Goal: Task Accomplishment & Management: Use online tool/utility

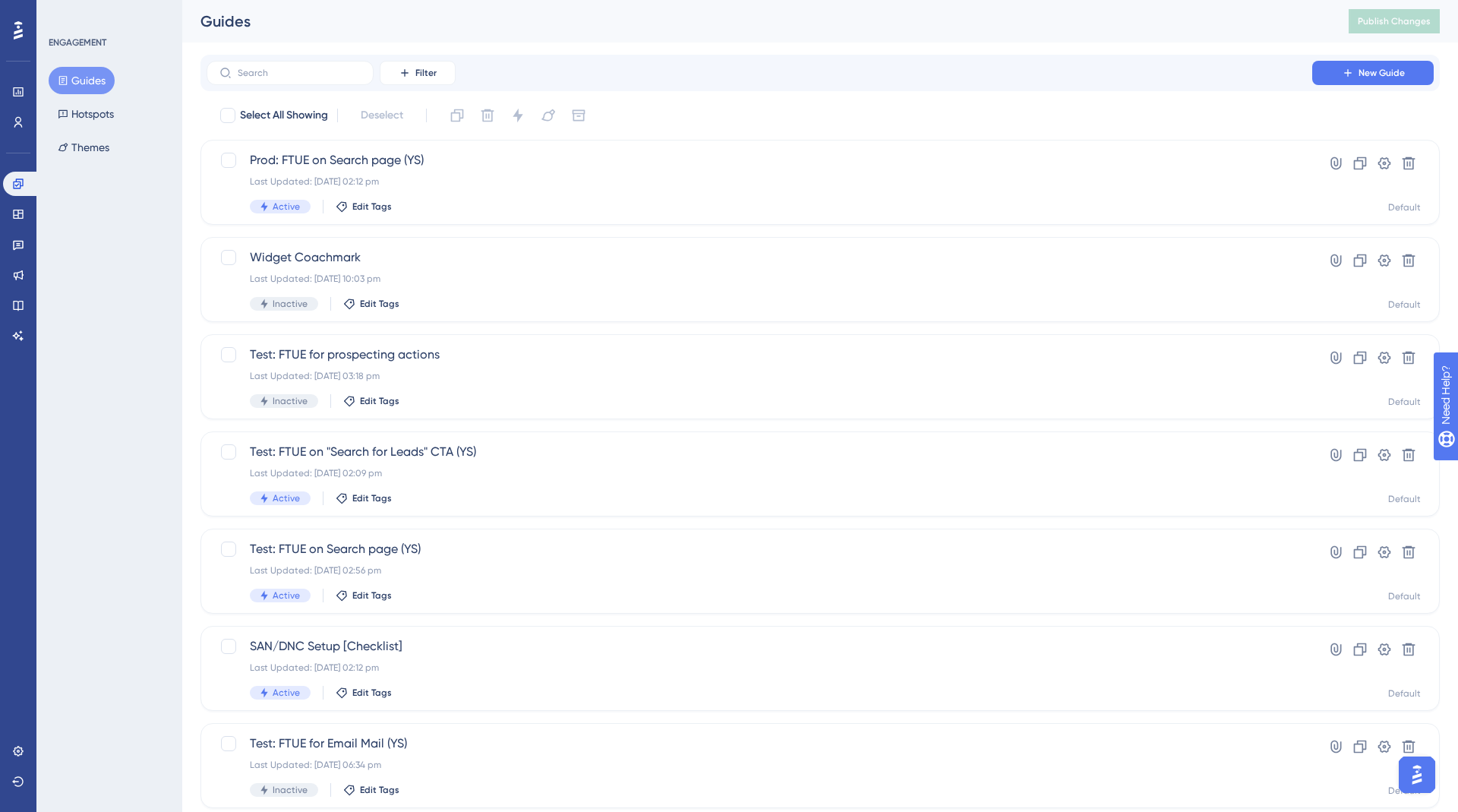
click at [76, 84] on button "Guides" at bounding box center [81, 80] width 66 height 27
click at [79, 65] on div "ENGAGEMENT Guides Hotspots Themes" at bounding box center [110, 99] width 123 height 125
click at [80, 76] on button "Guides" at bounding box center [81, 80] width 66 height 27
click at [16, 97] on link at bounding box center [18, 92] width 31 height 24
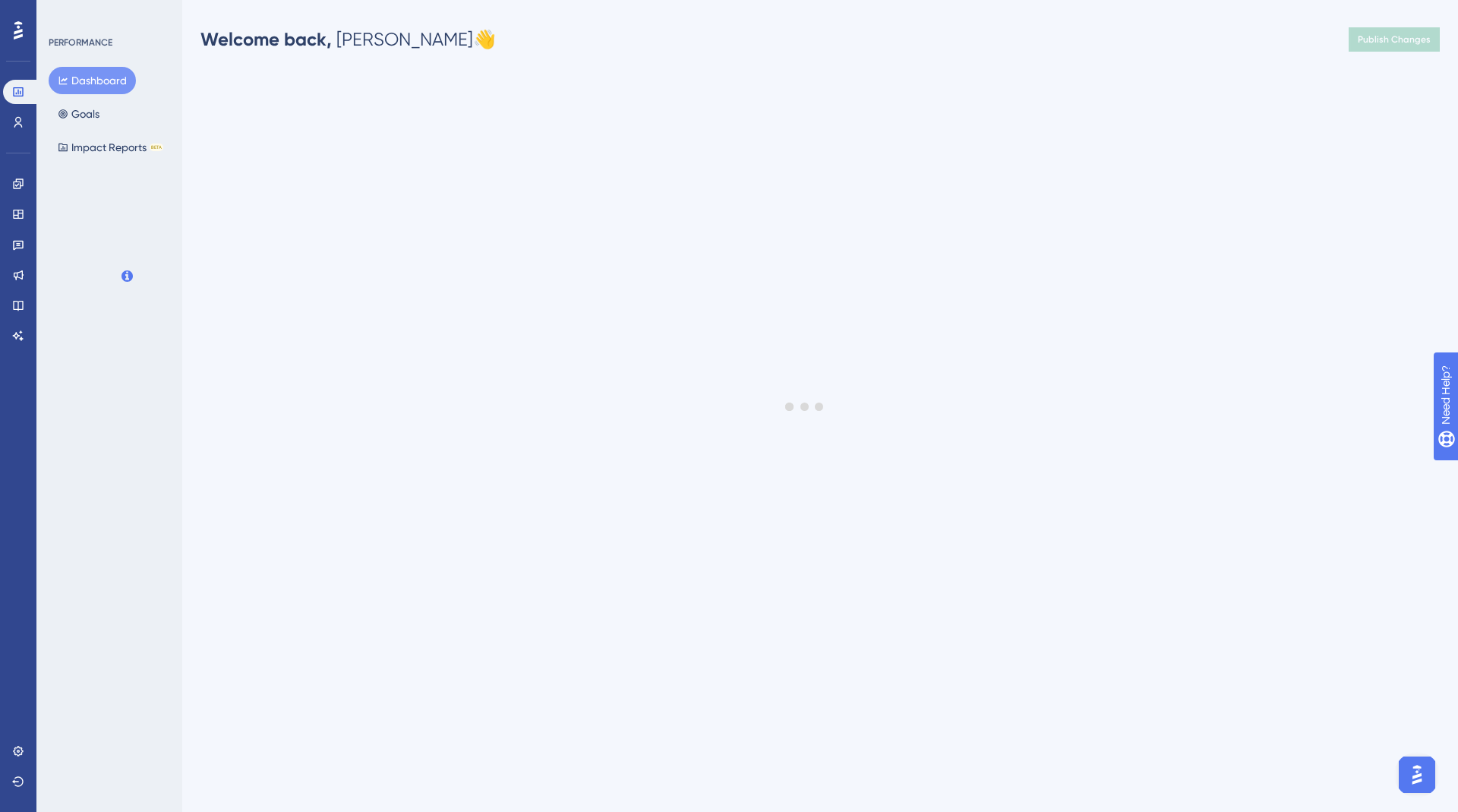
click at [98, 76] on button "Dashboard" at bounding box center [92, 80] width 87 height 27
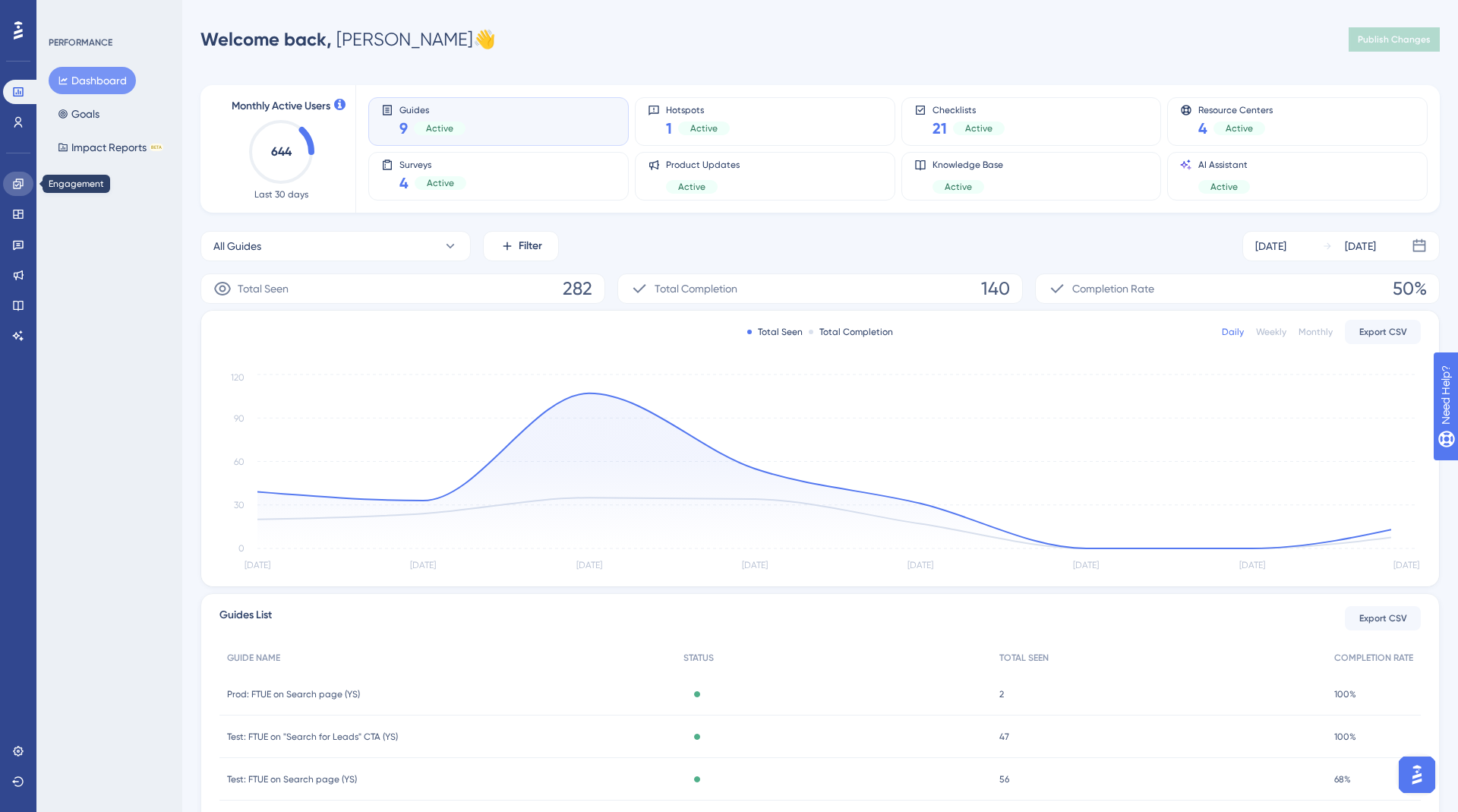
click at [16, 183] on icon at bounding box center [19, 184] width 13 height 13
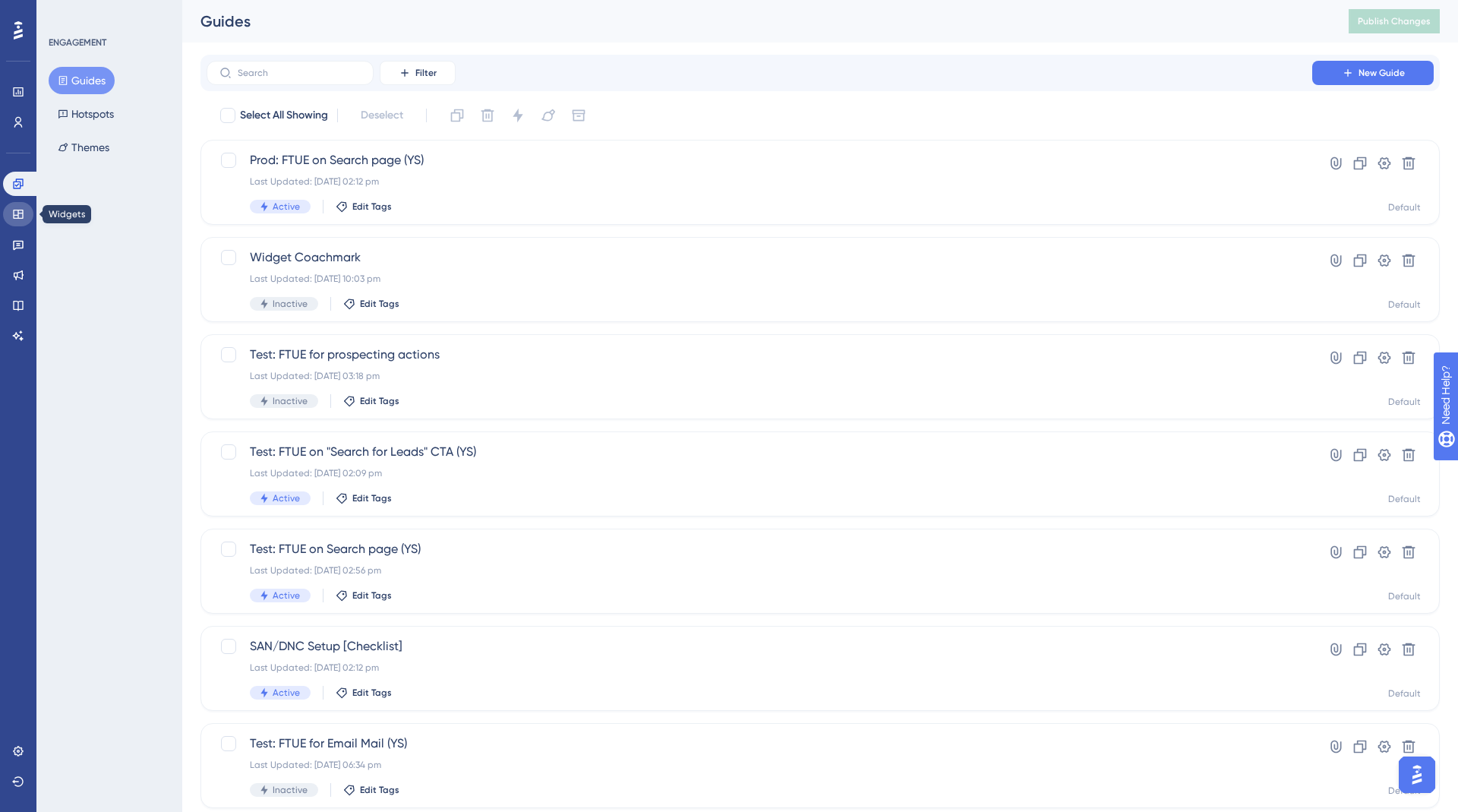
click at [12, 222] on link at bounding box center [18, 214] width 31 height 24
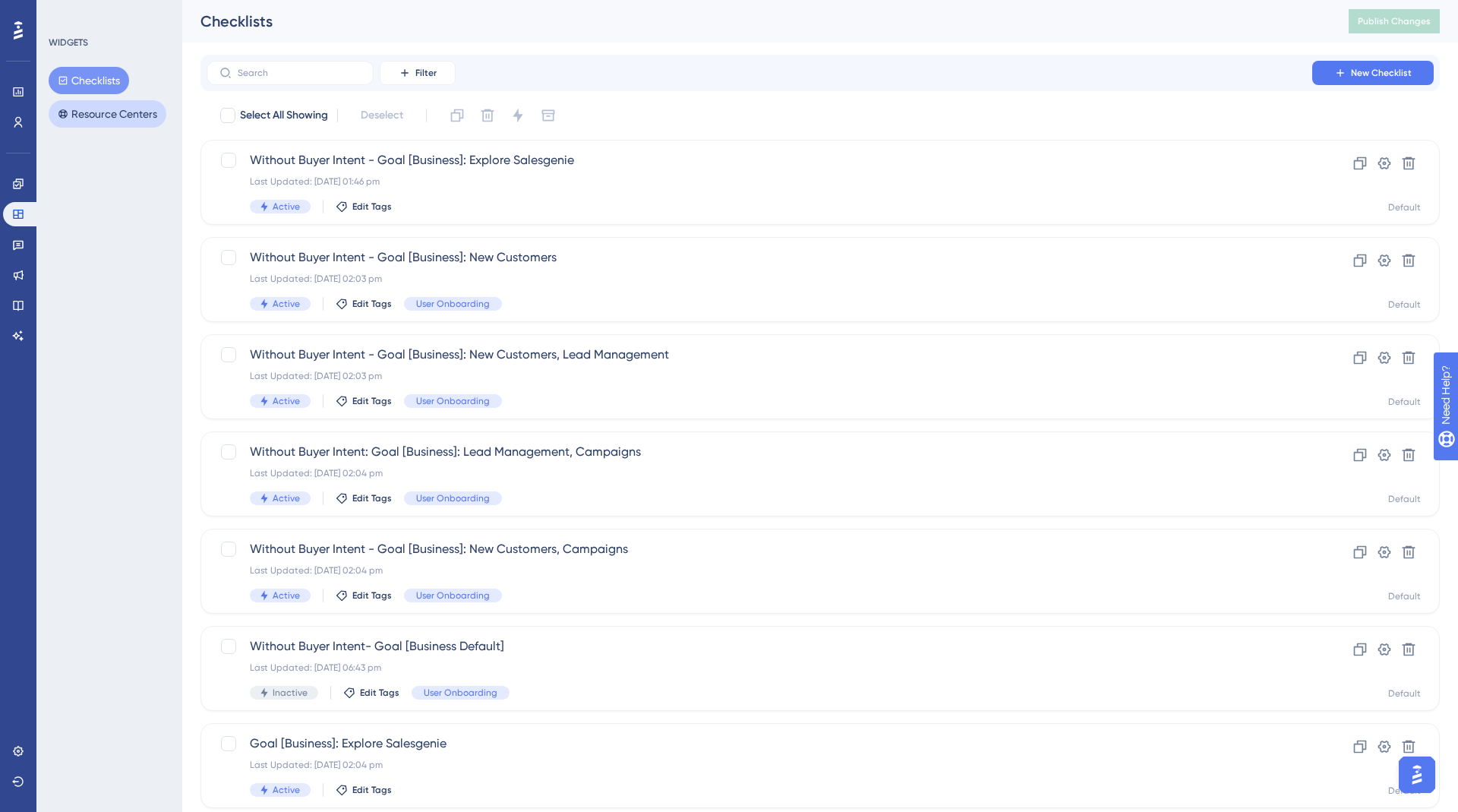
click at [85, 115] on button "Resource Centers" at bounding box center [107, 113] width 118 height 27
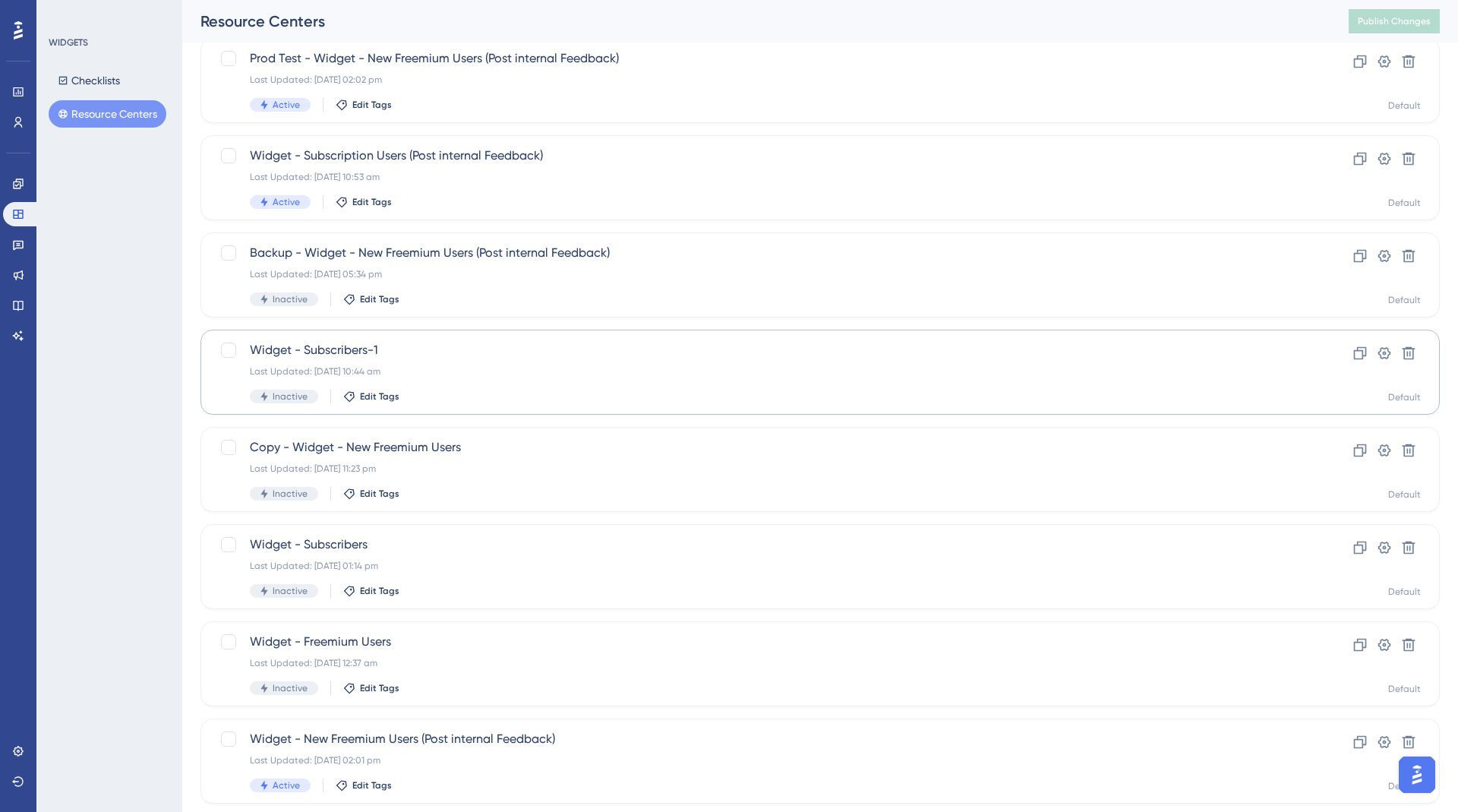
scroll to position [103, 0]
click at [121, 353] on div "WIDGETS Checklists Resource Centers" at bounding box center [110, 406] width 146 height 812
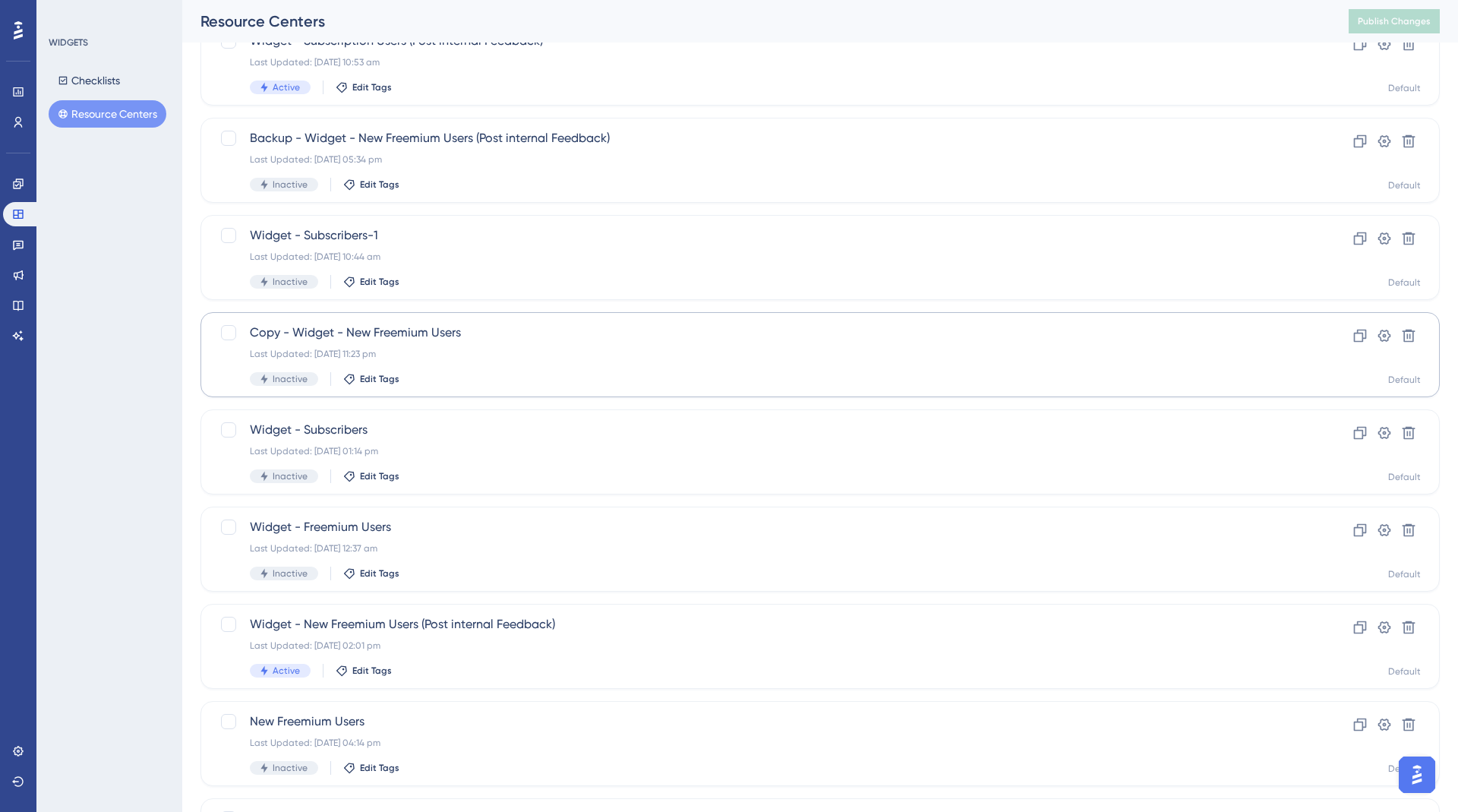
scroll to position [0, 0]
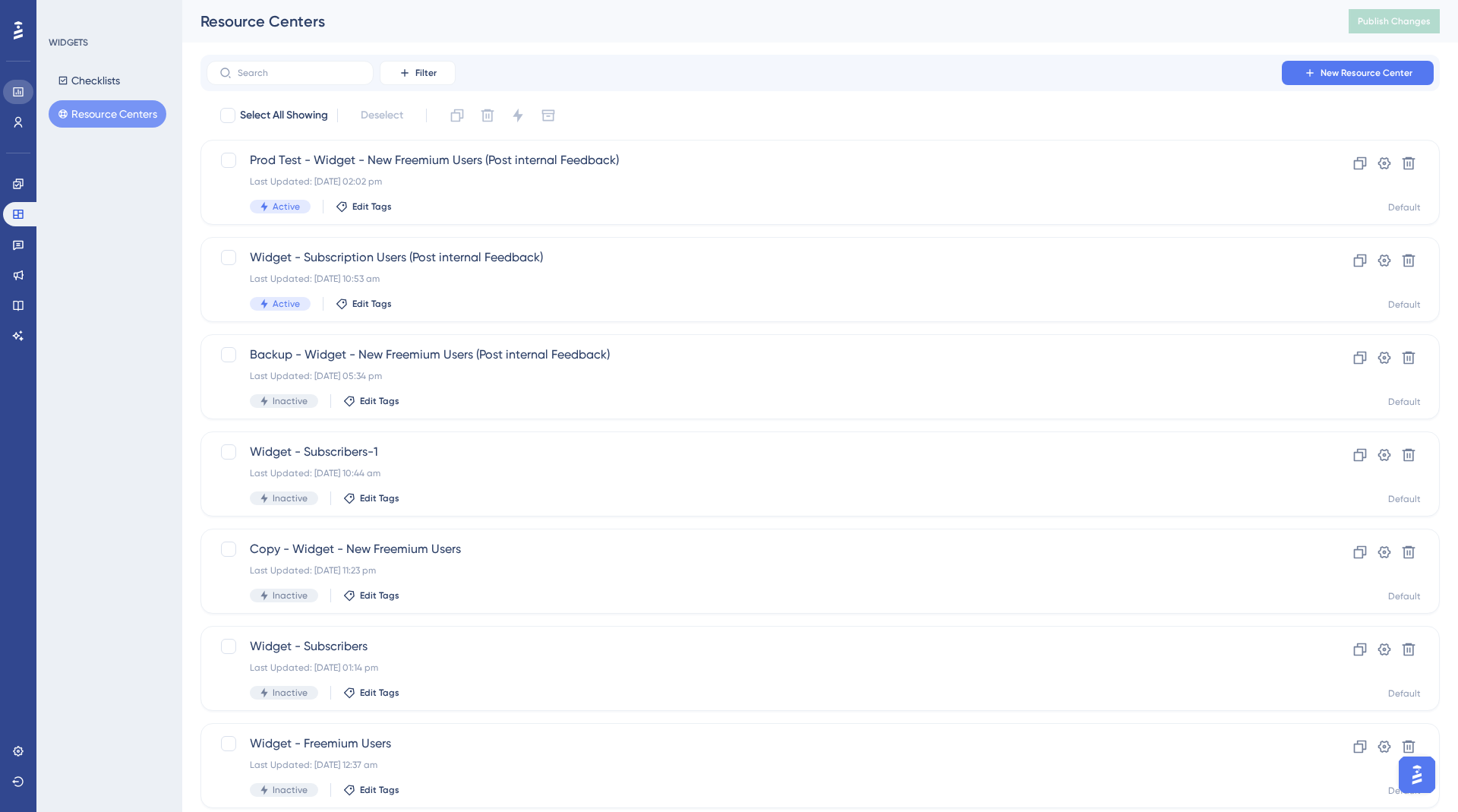
click at [25, 84] on link at bounding box center [18, 92] width 31 height 24
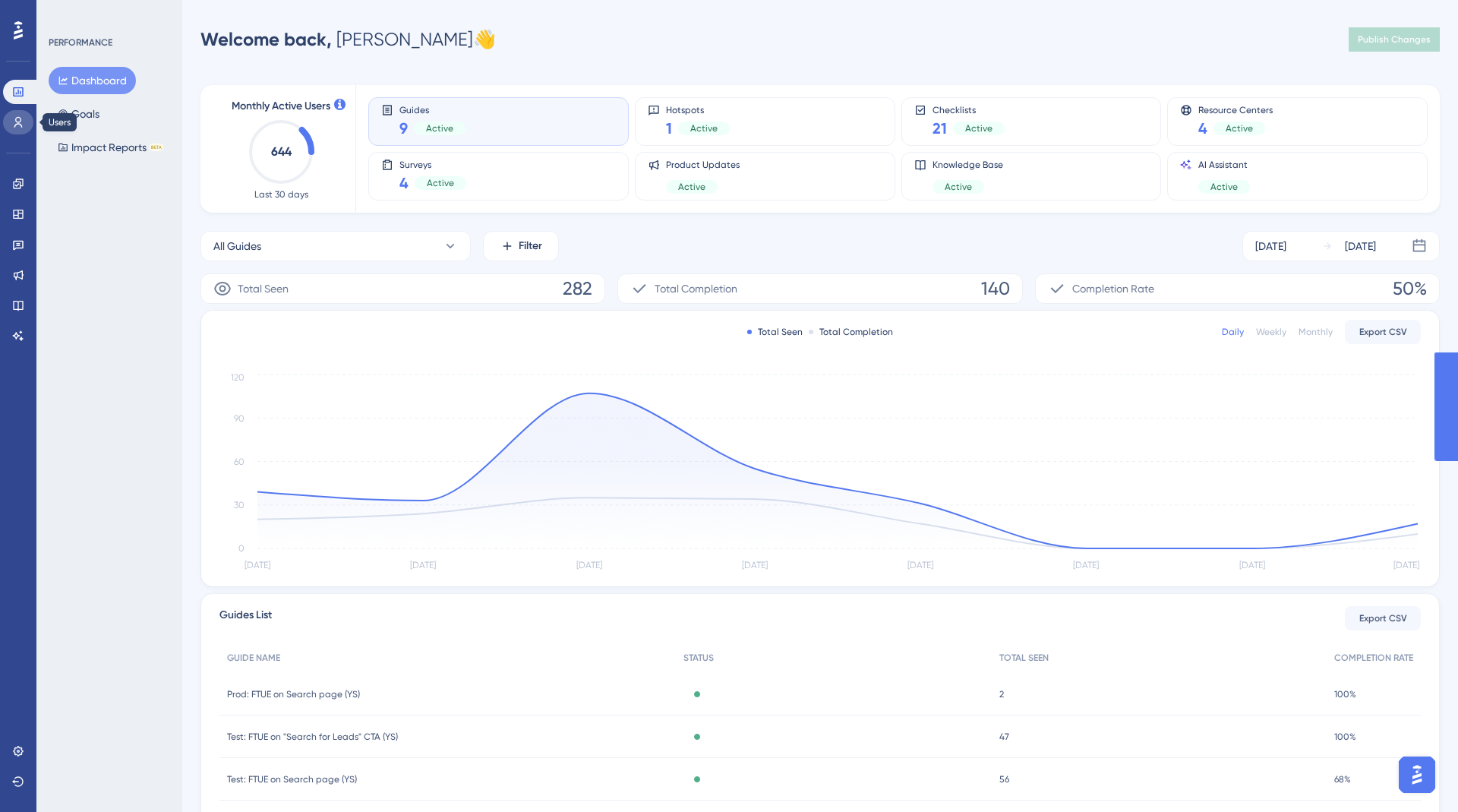
click at [22, 127] on icon at bounding box center [19, 122] width 13 height 13
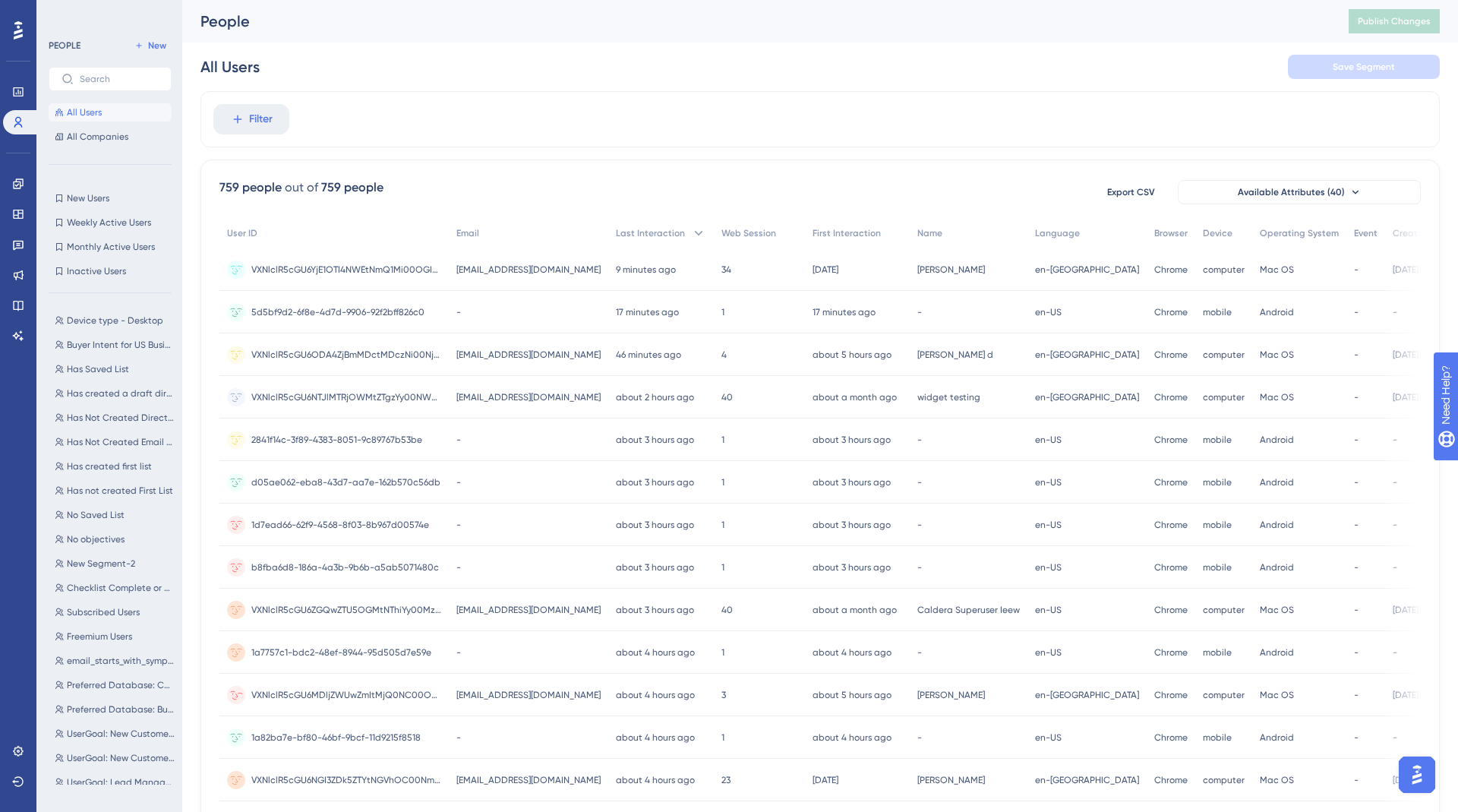
click at [523, 702] on div "gaurav.dixit3@infogroup.mailinator.com gaurav.dixit3@infogroup.mailinator.com" at bounding box center [528, 694] width 159 height 42
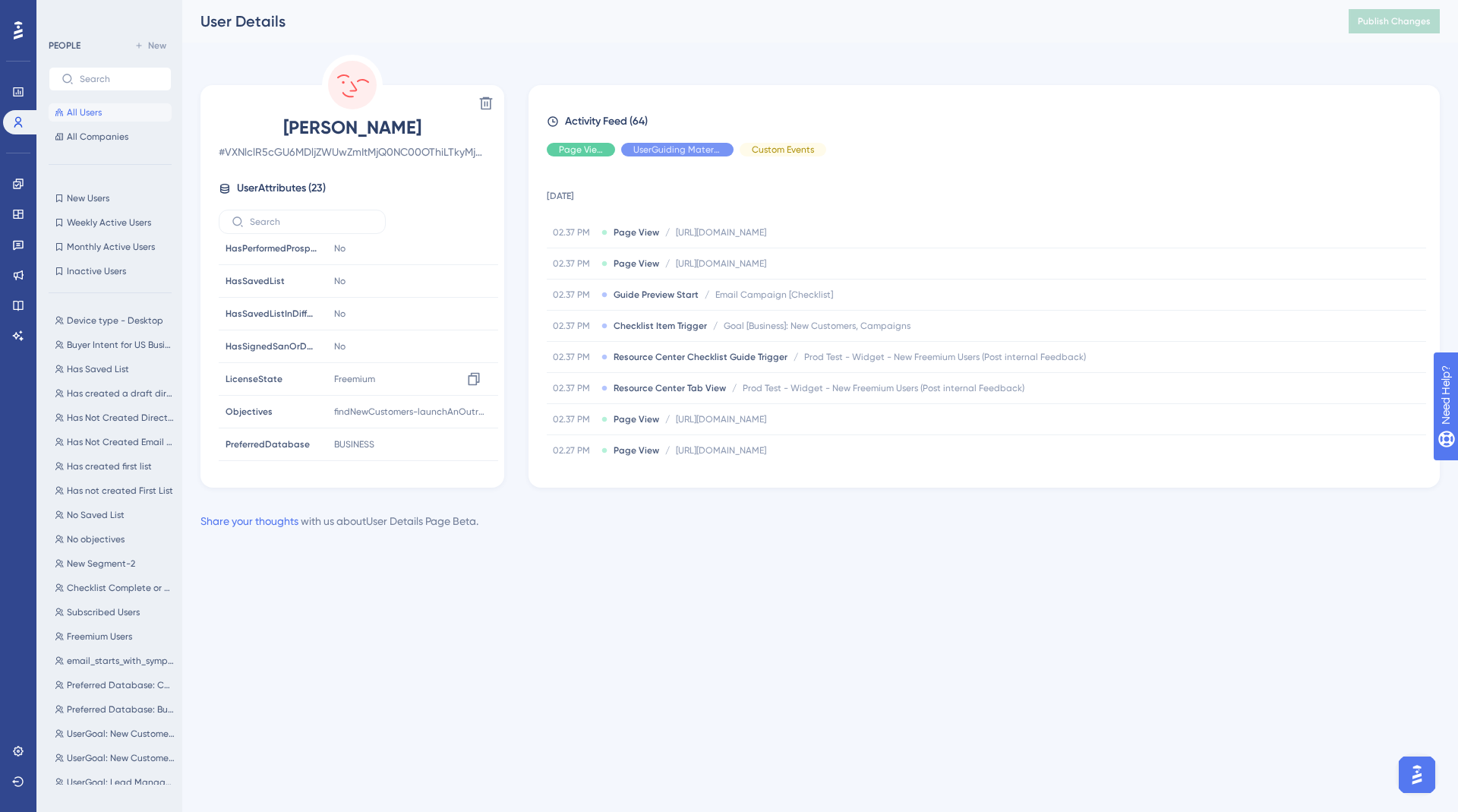
scroll to position [520, 0]
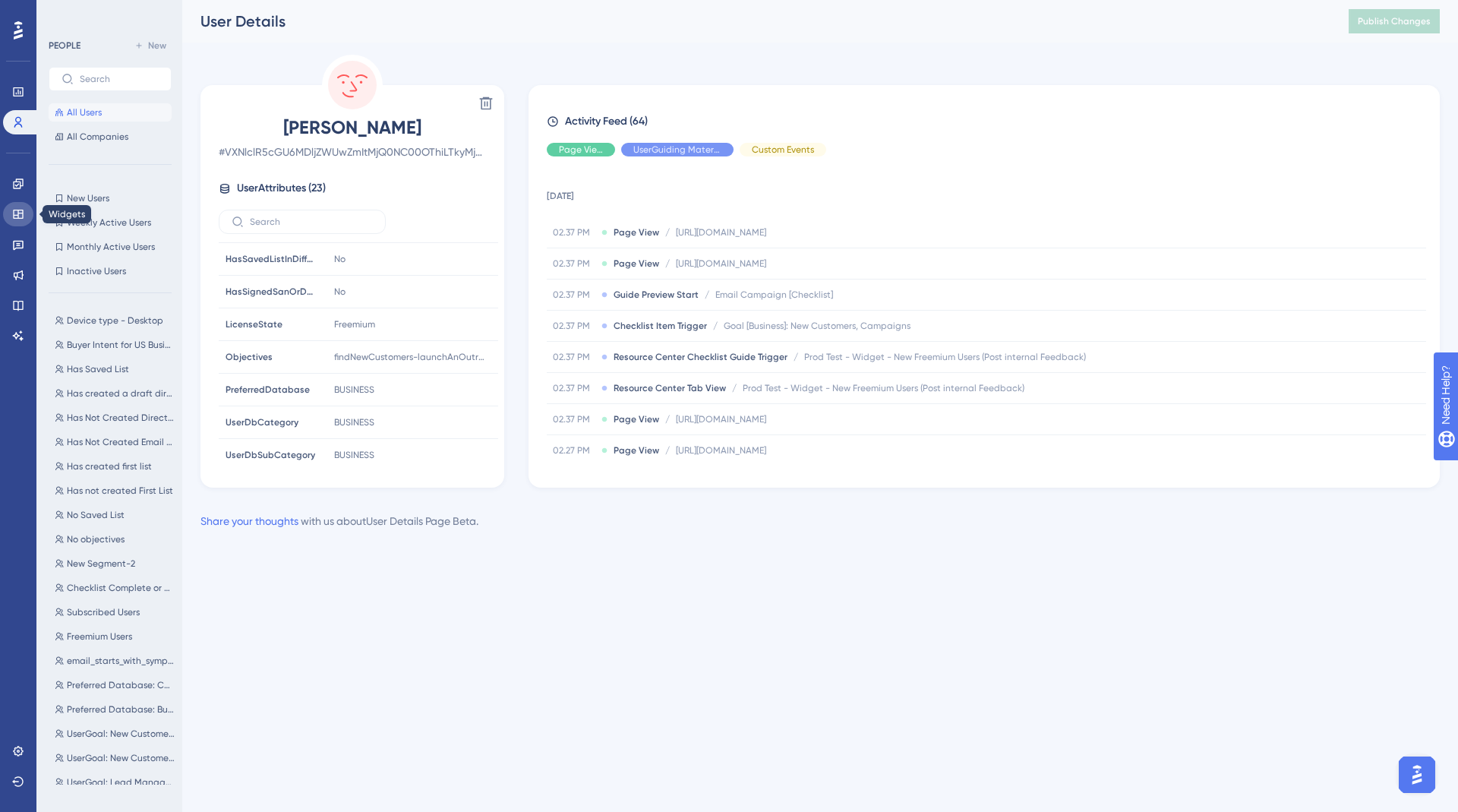
click at [15, 210] on icon at bounding box center [17, 214] width 10 height 9
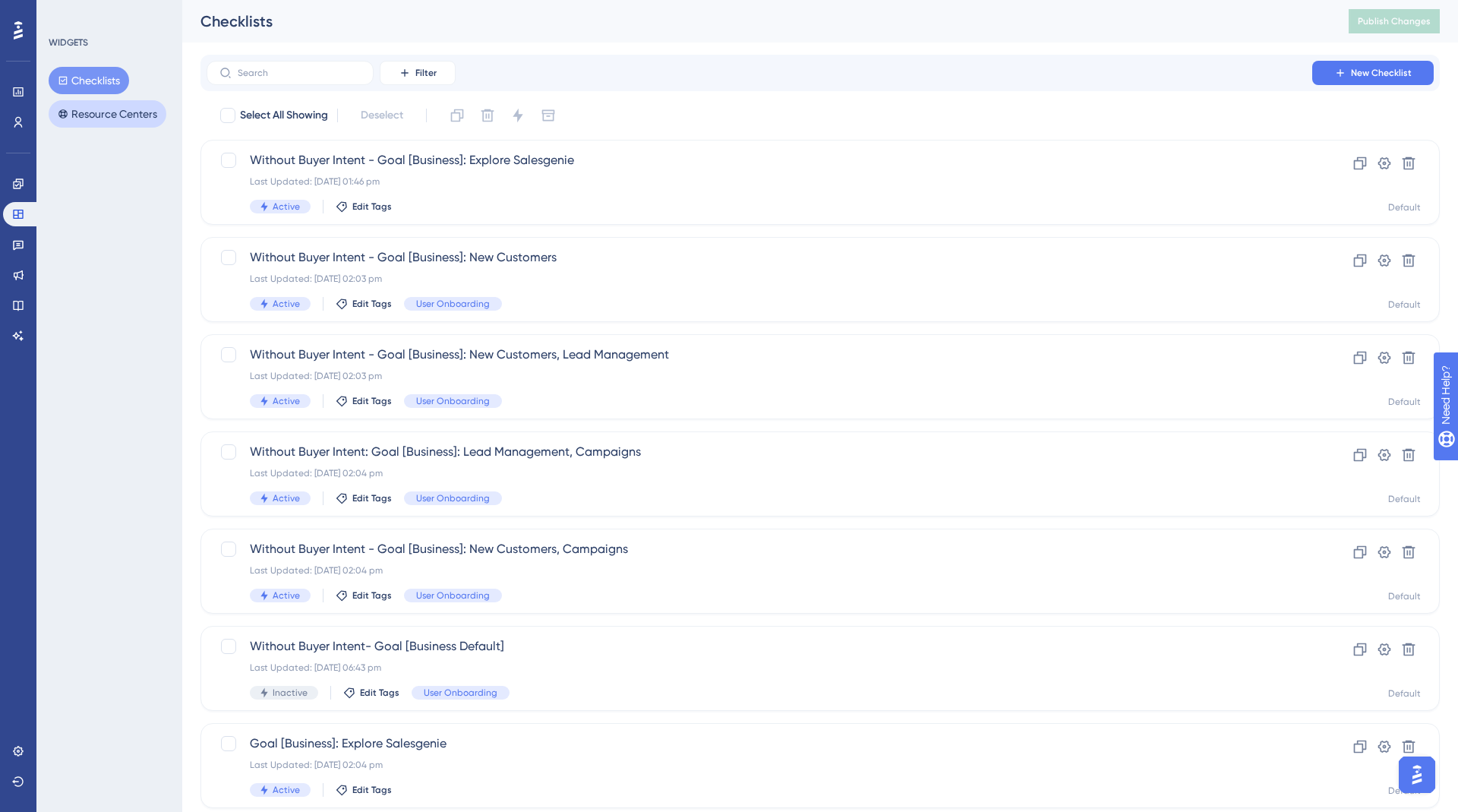
click at [86, 119] on button "Resource Centers" at bounding box center [107, 113] width 118 height 27
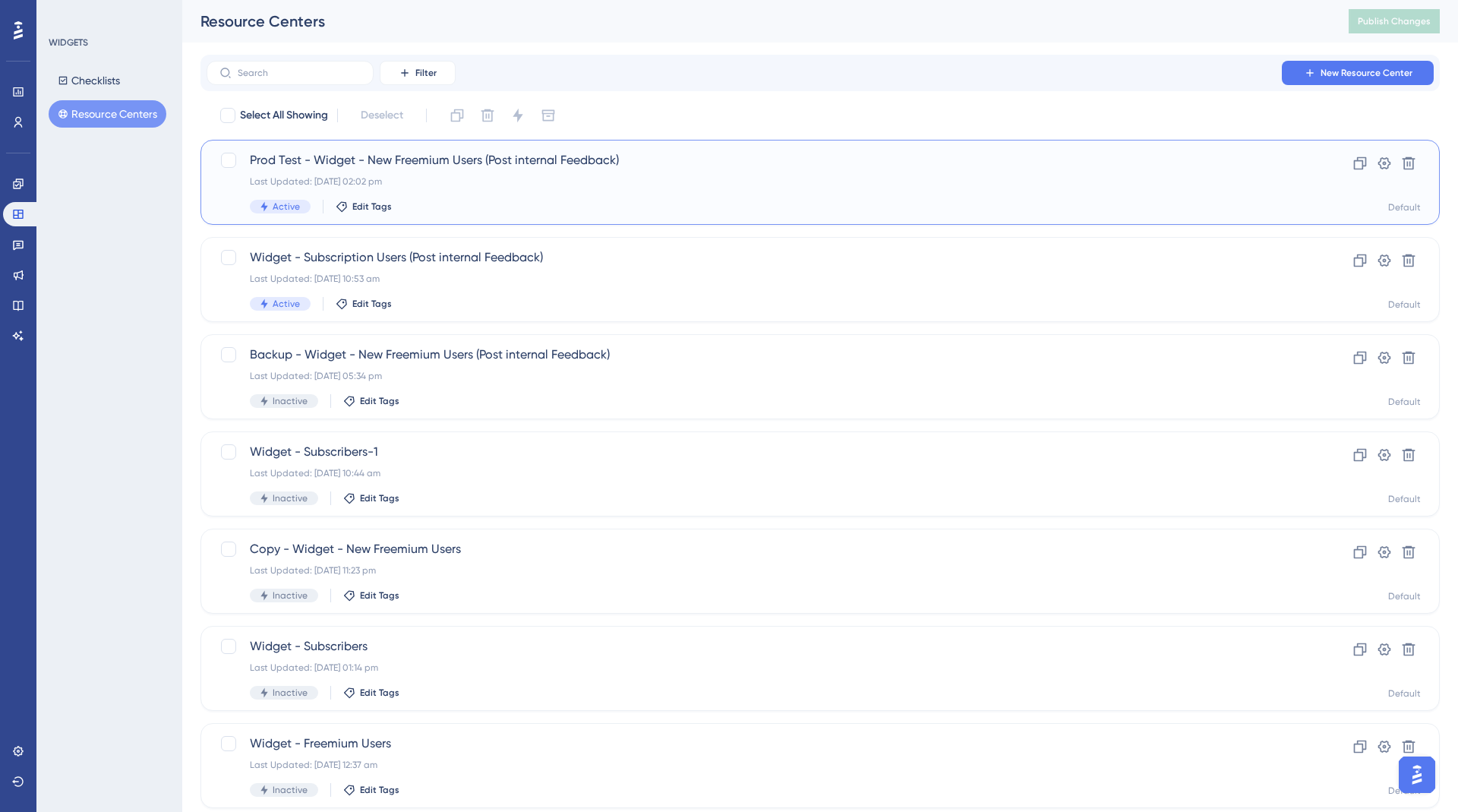
click at [445, 178] on div "Last Updated: 06 Oct 2025 02:02 pm" at bounding box center [759, 182] width 1019 height 13
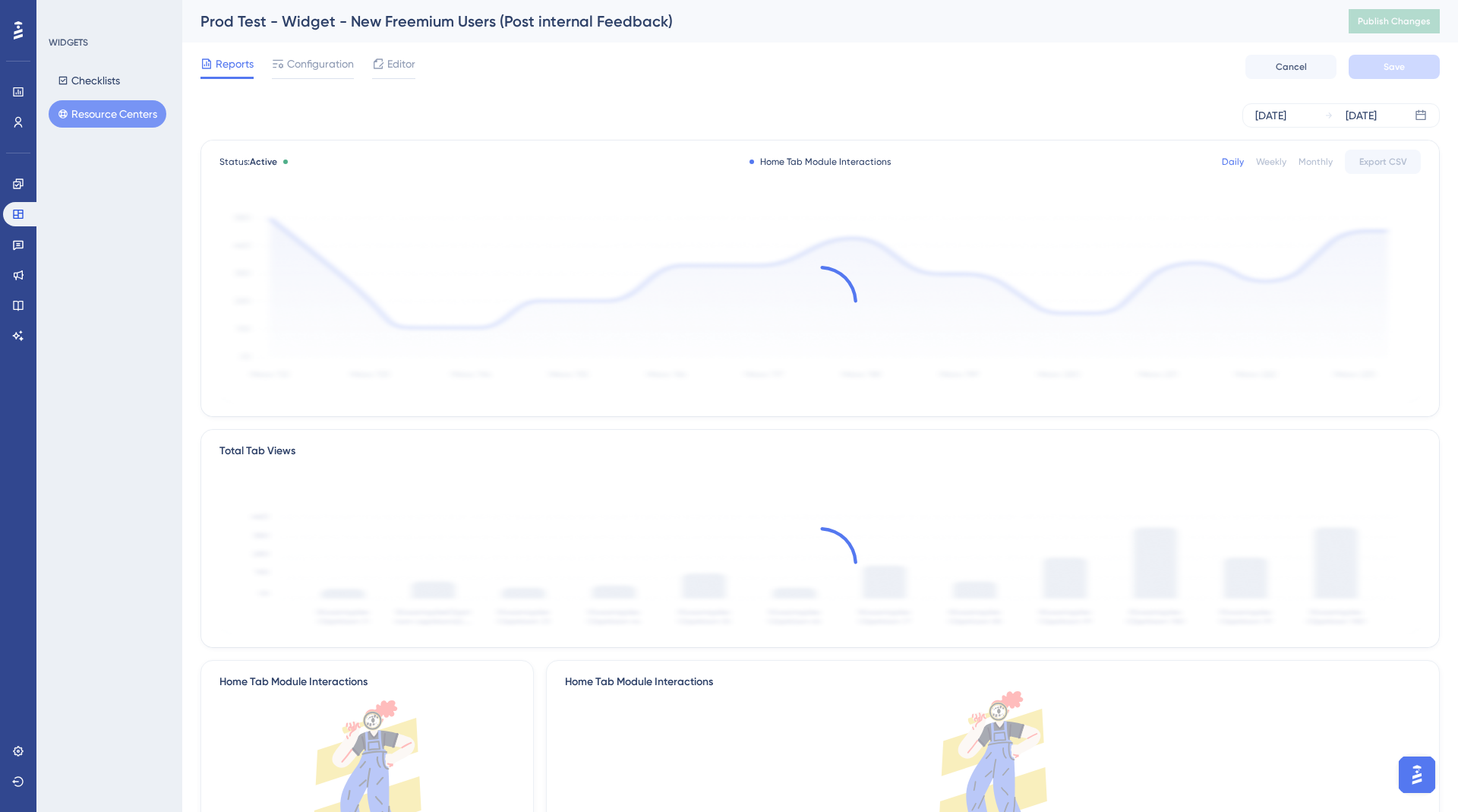
click at [389, 81] on div "Reports Configuration Editor Cancel Save" at bounding box center [820, 67] width 1239 height 49
click at [389, 75] on div "Editor" at bounding box center [394, 67] width 43 height 24
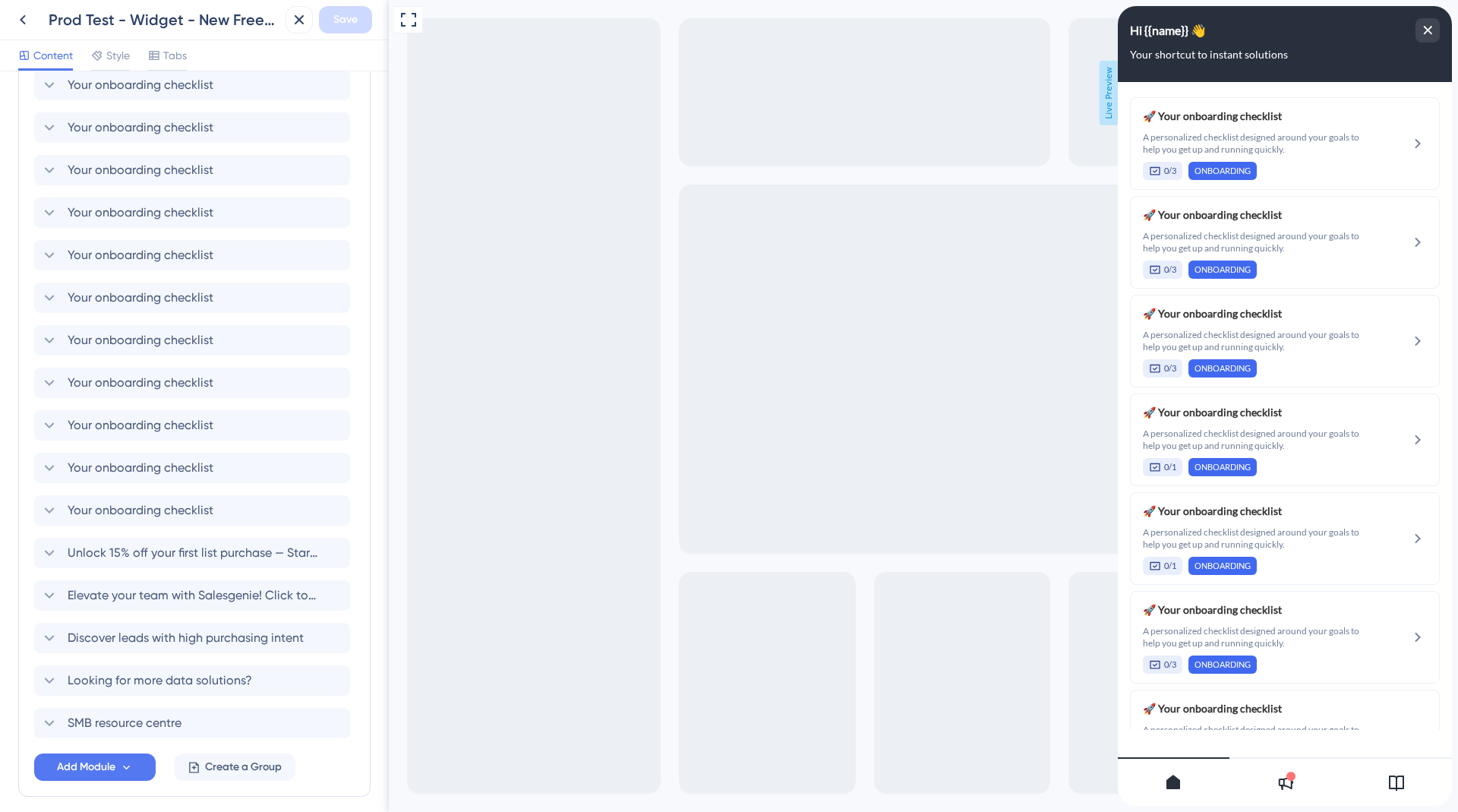
scroll to position [838, 0]
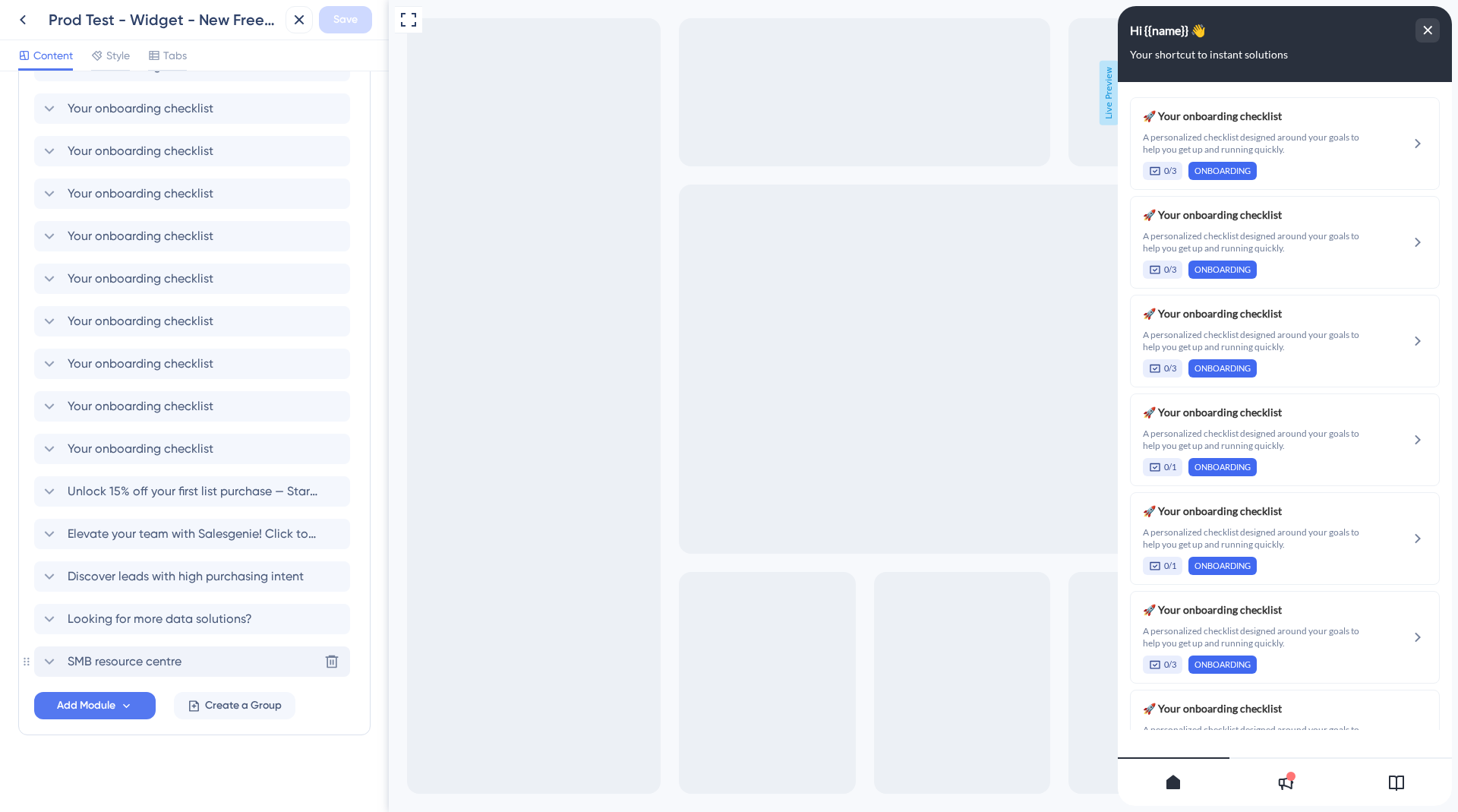
click at [187, 654] on div "SMB resource centre Delete" at bounding box center [192, 662] width 316 height 31
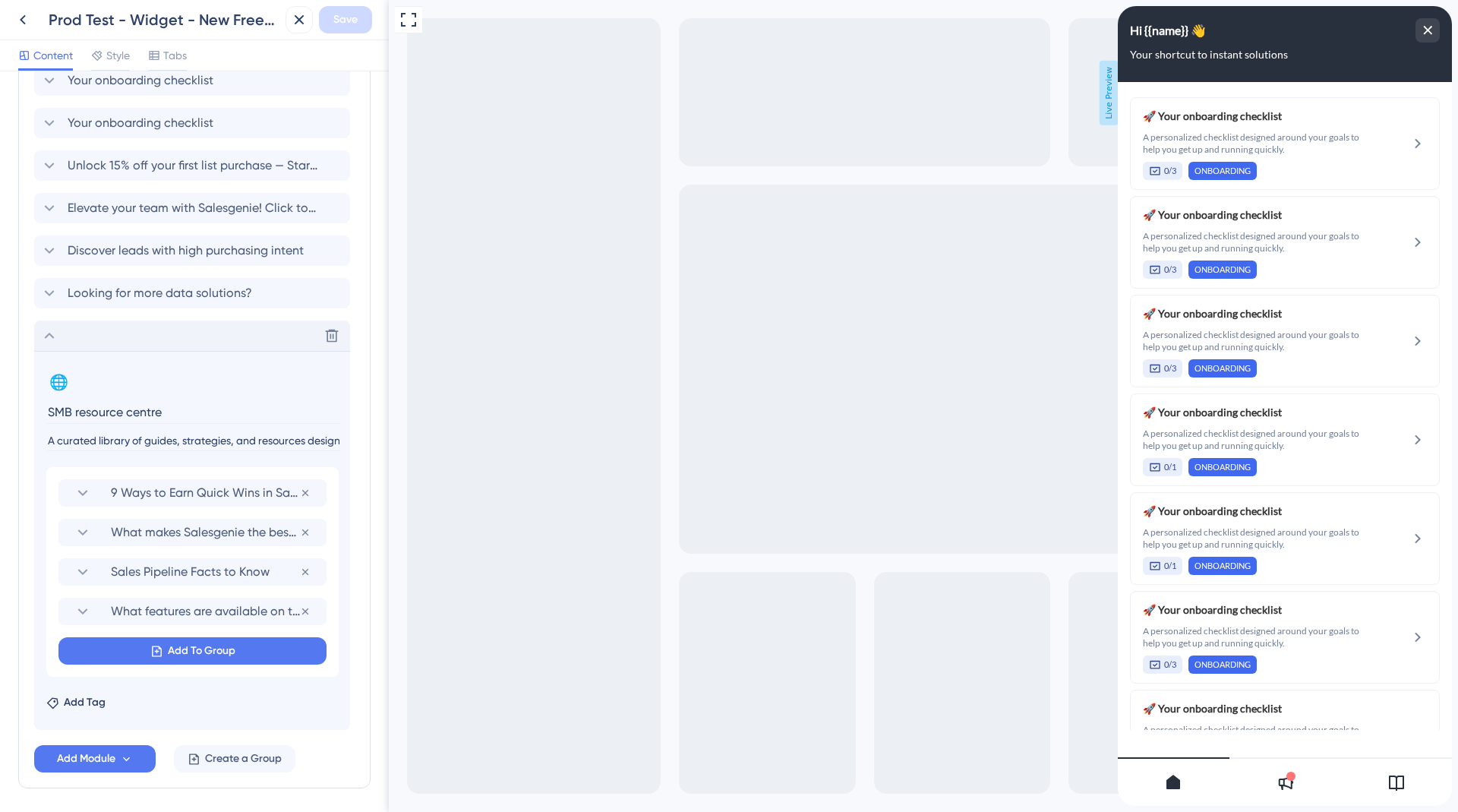
scroll to position [1217, 0]
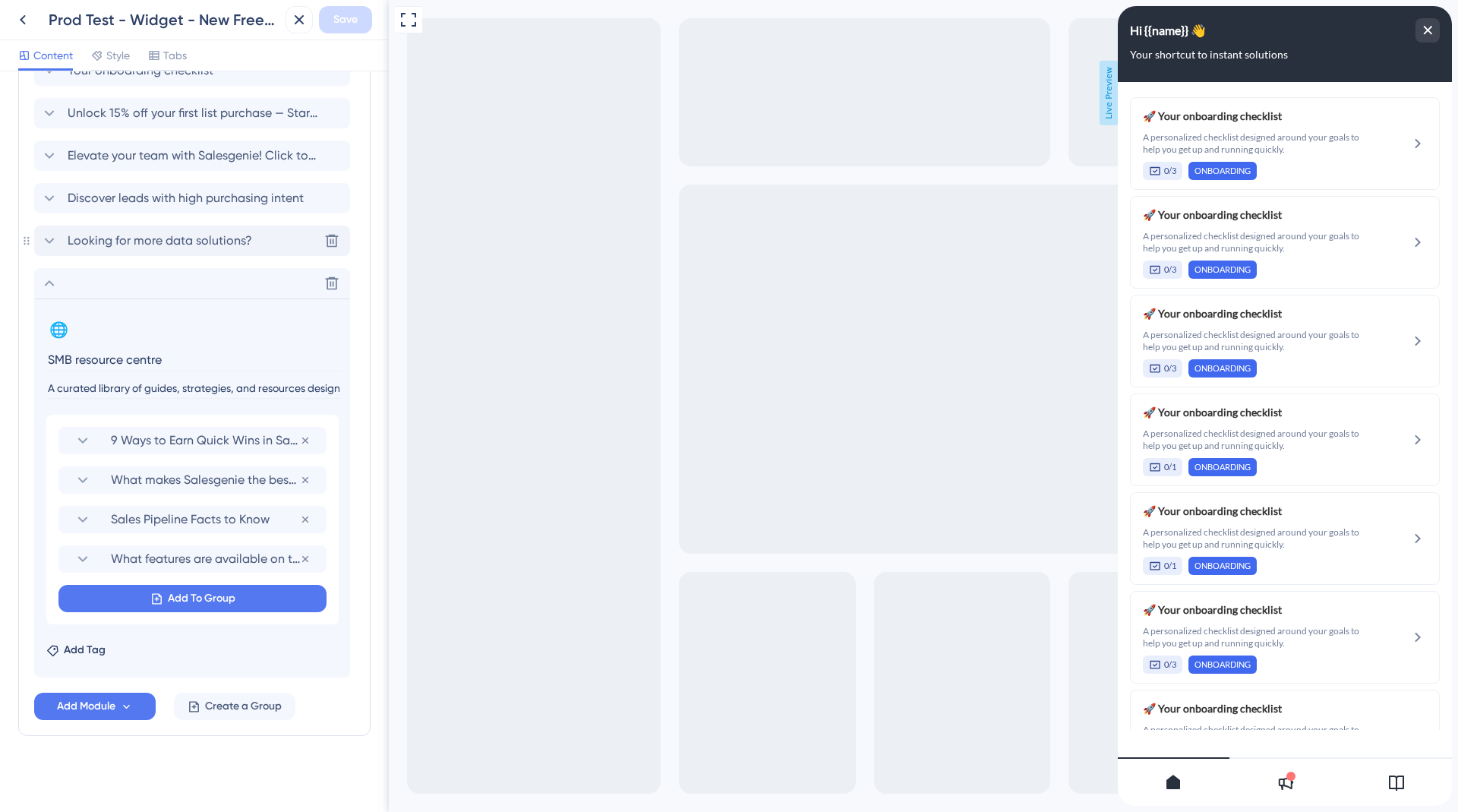
click at [171, 226] on div "Looking for more data solutions? Delete" at bounding box center [192, 241] width 316 height 31
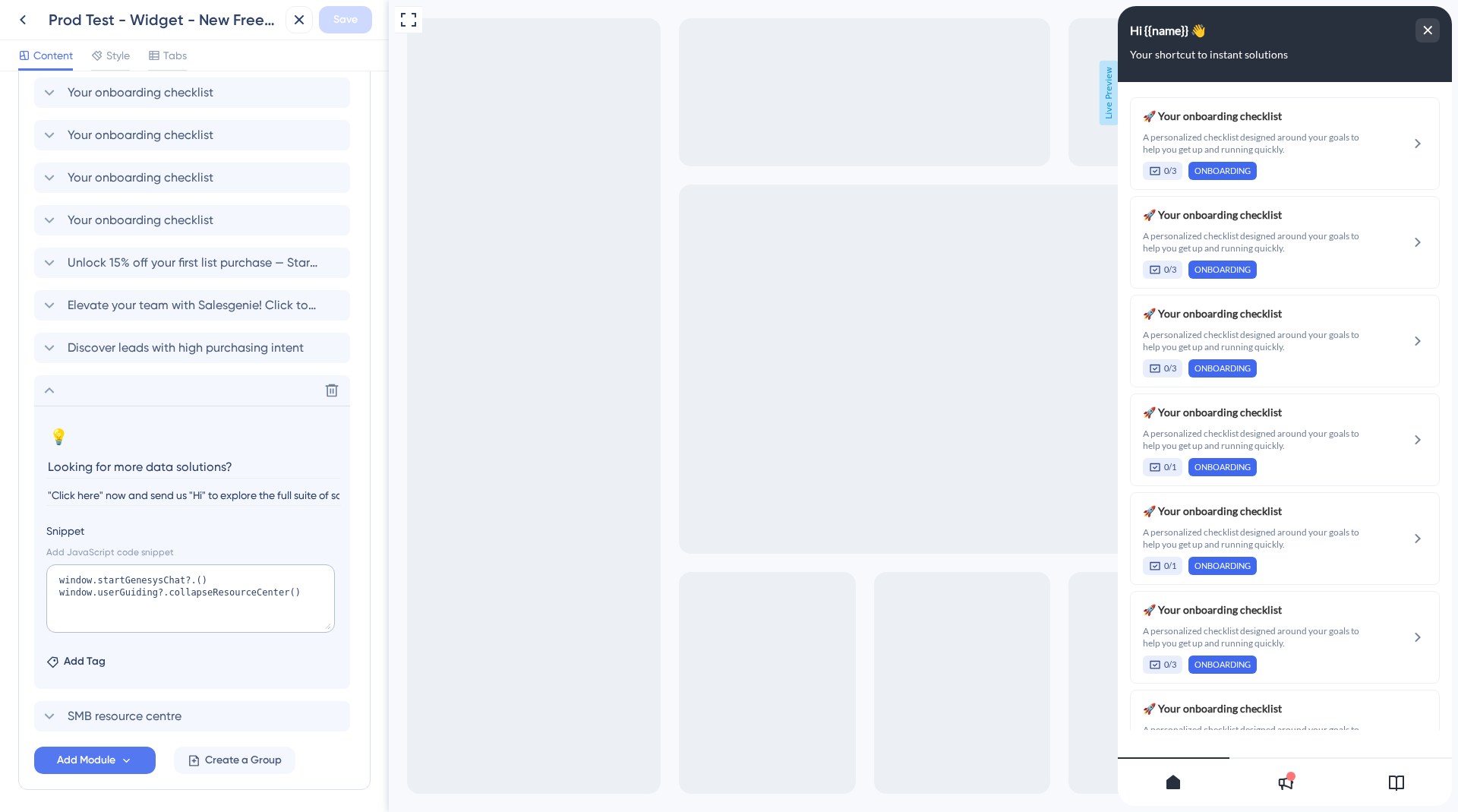
scroll to position [1060, 0]
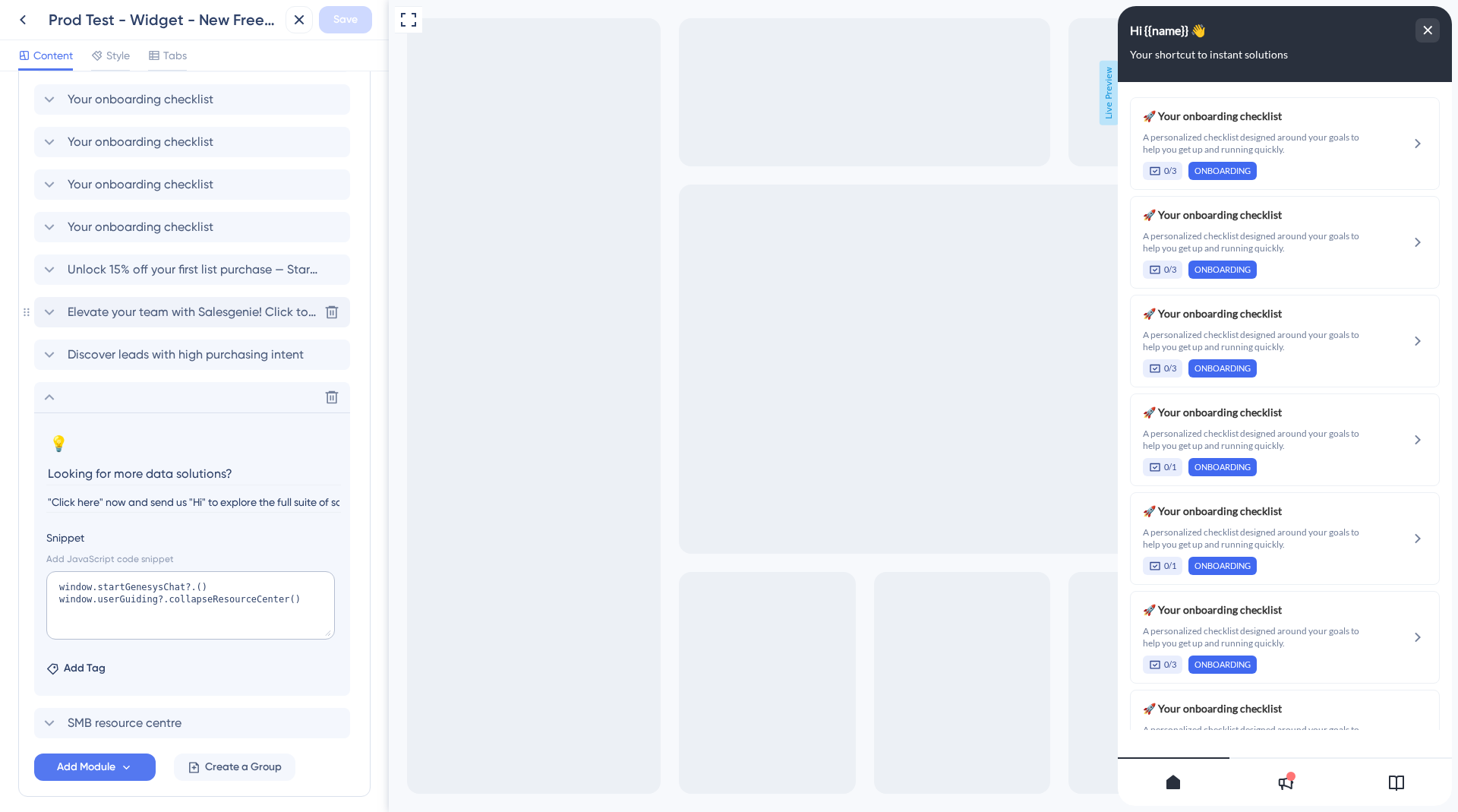
click at [181, 316] on span "Elevate your team with Salesgenie! Click to know how" at bounding box center [192, 312] width 251 height 18
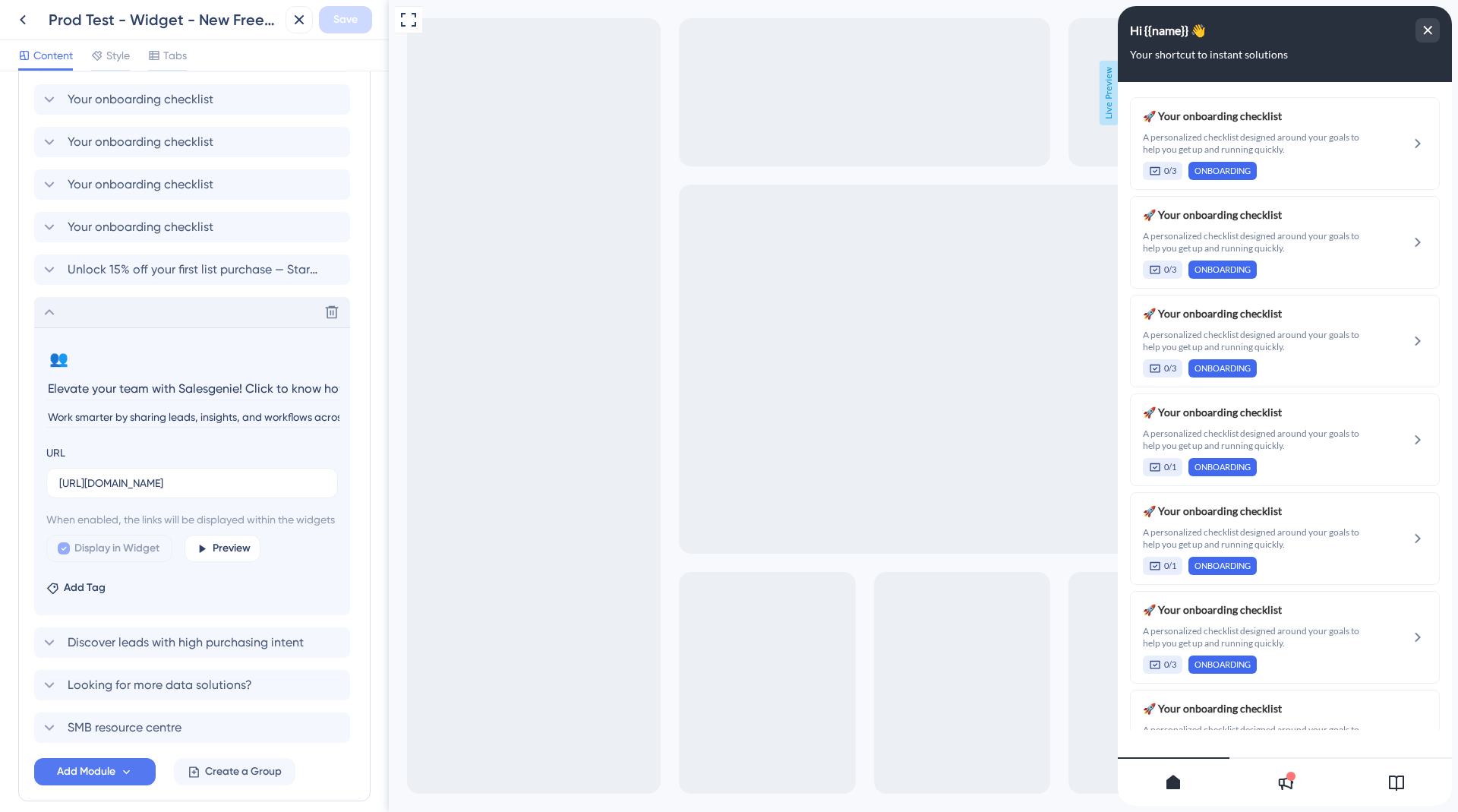
scroll to position [0, 6]
click at [144, 652] on span "Discover leads with high purchasing intent" at bounding box center [185, 642] width 237 height 18
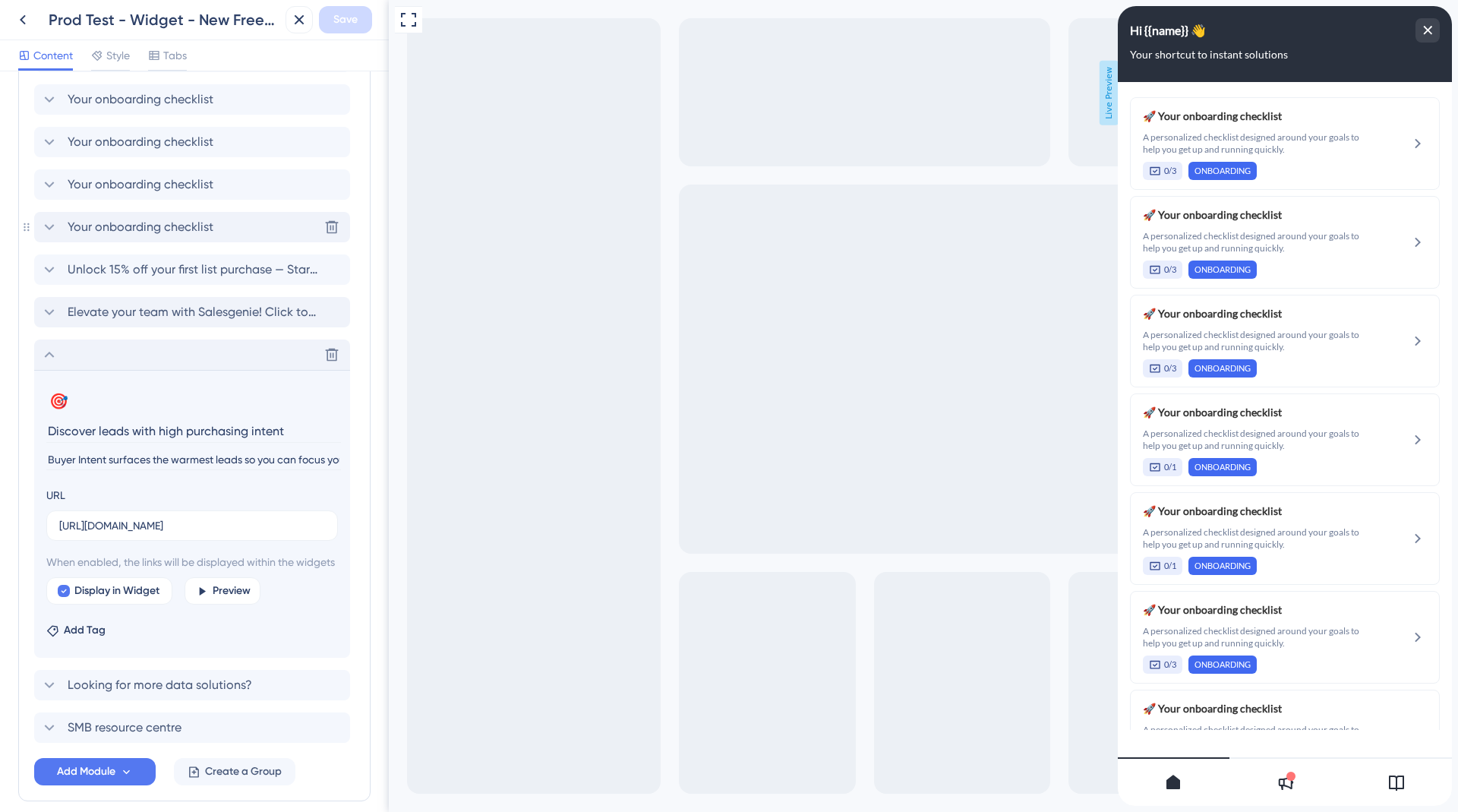
click at [134, 234] on div "Your onboarding checklist Delete" at bounding box center [192, 228] width 316 height 31
